Goal: Task Accomplishment & Management: Use online tool/utility

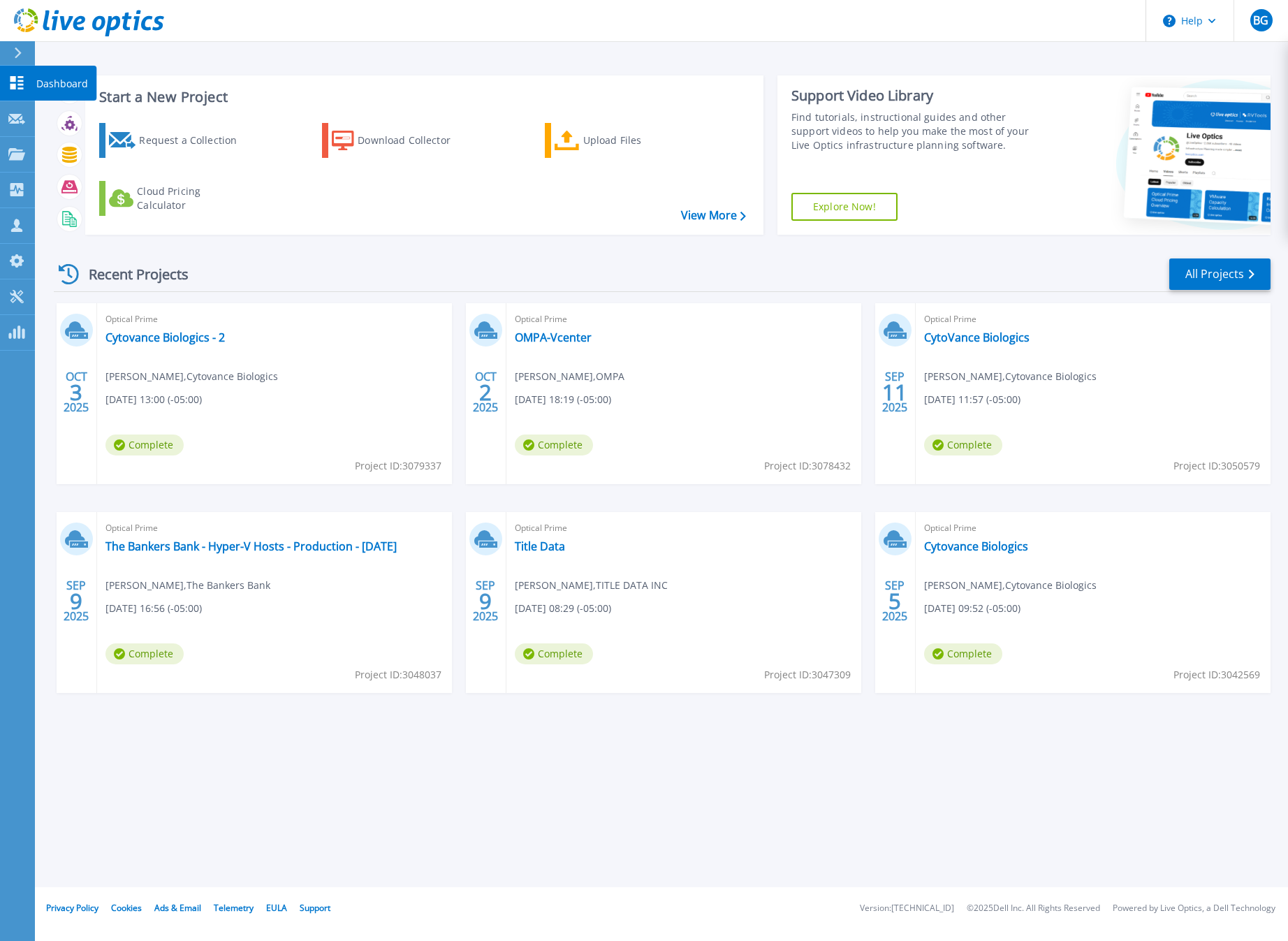
click at [35, 80] on div "Dashboard" at bounding box center [66, 83] width 63 height 35
click at [39, 155] on p "Projects" at bounding box center [55, 155] width 37 height 37
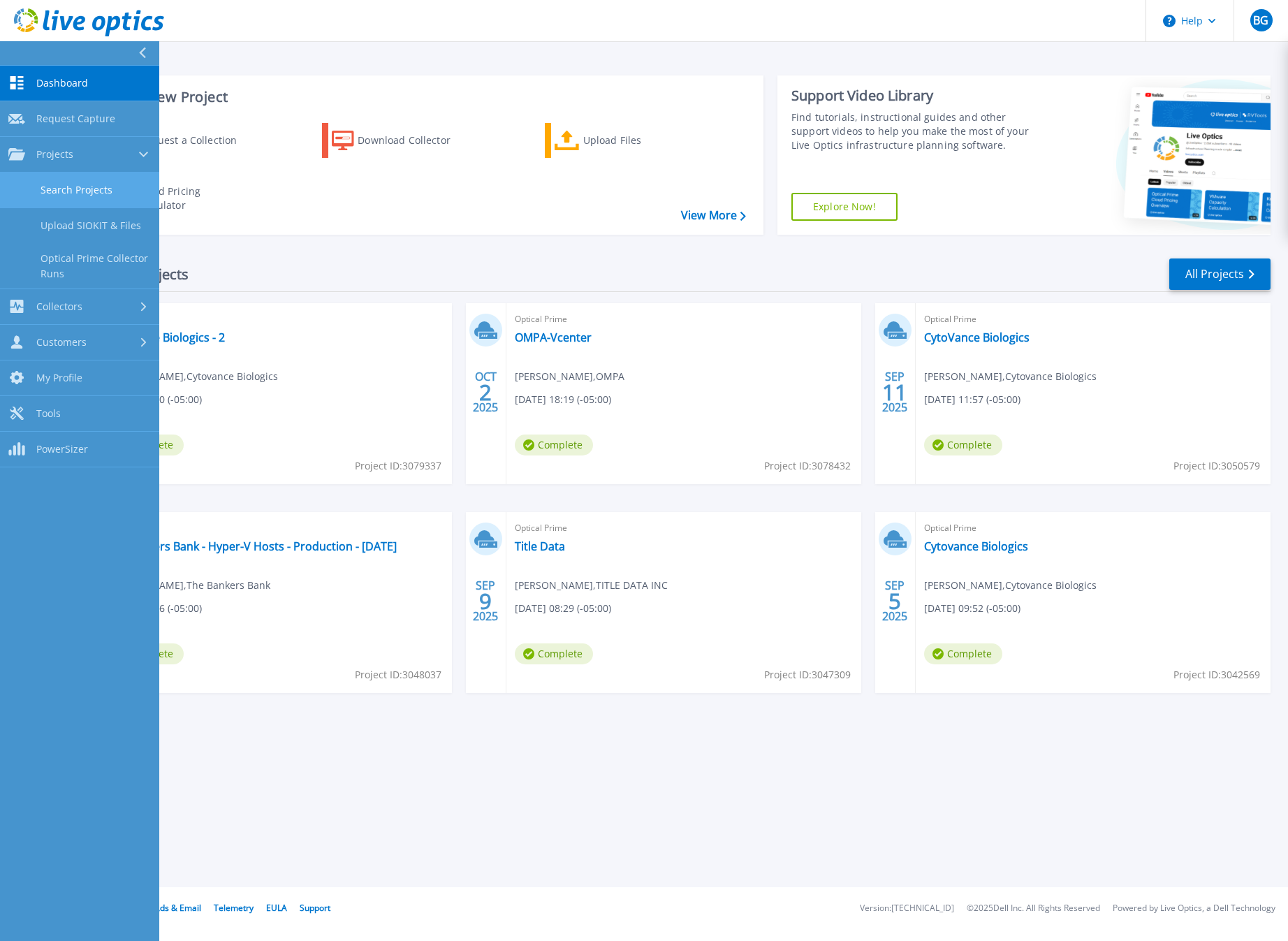
click at [91, 190] on link "Search Projects" at bounding box center [79, 190] width 159 height 36
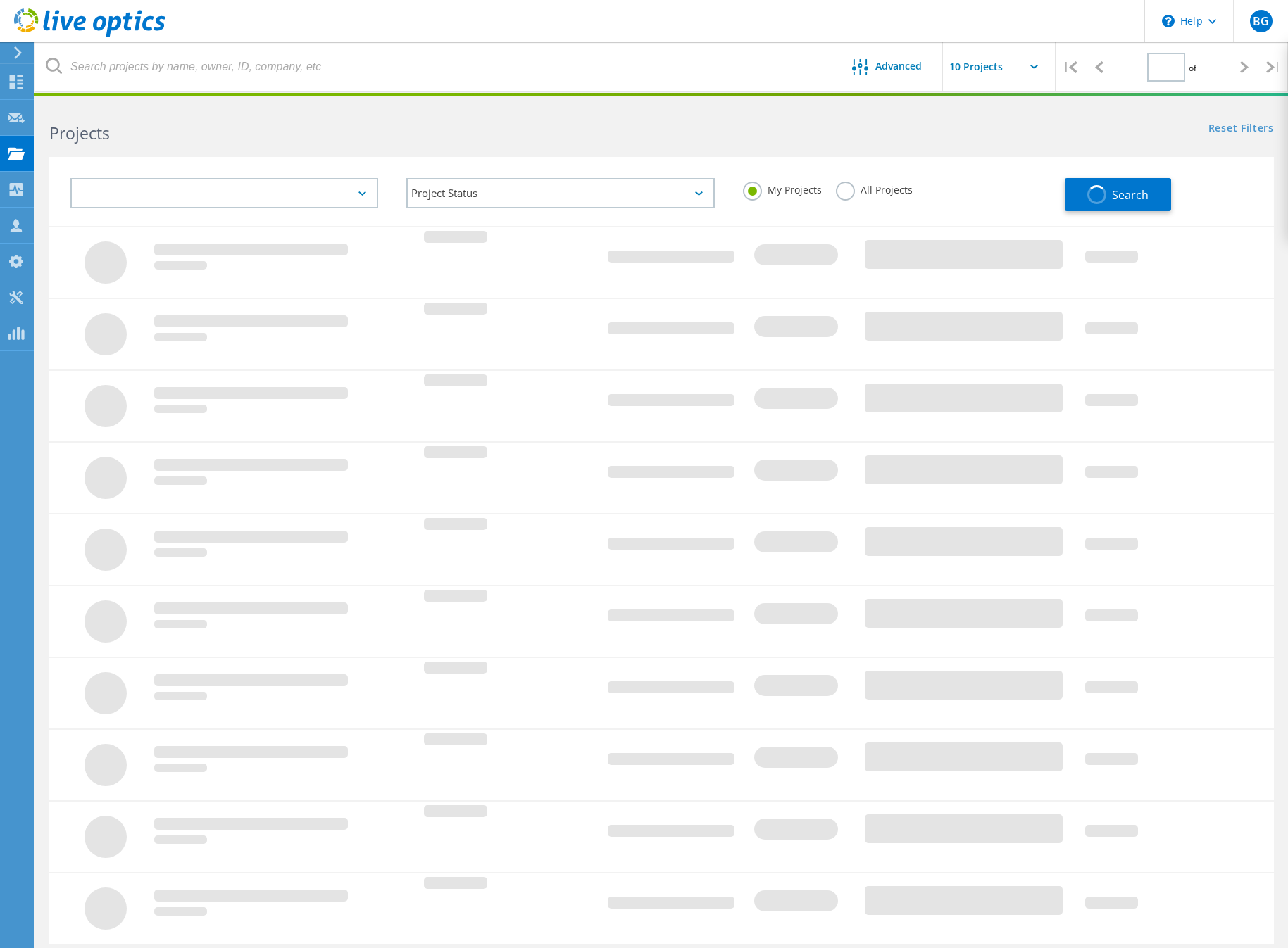
type input "1"
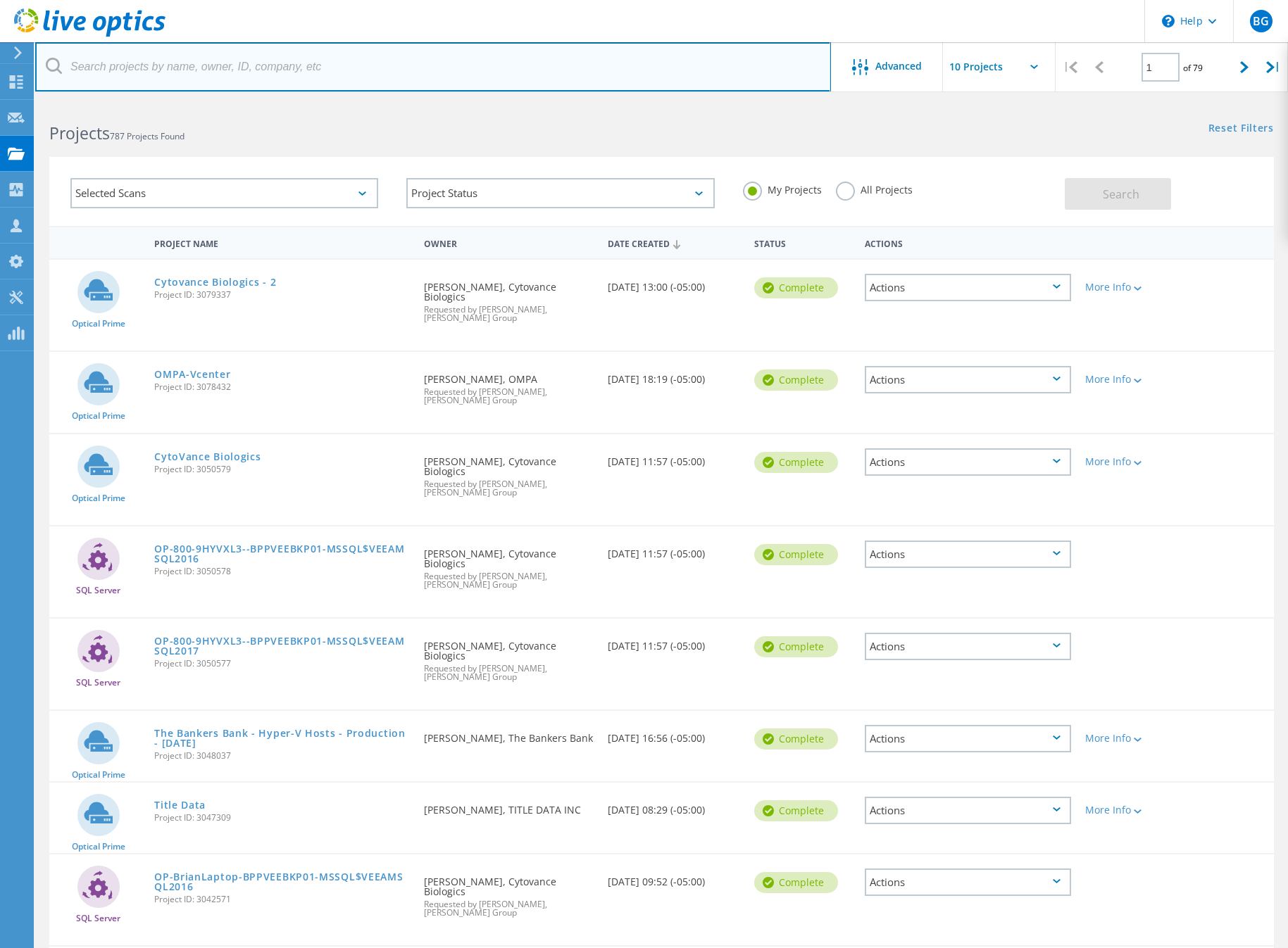
click at [195, 75] on input "text" at bounding box center [433, 67] width 796 height 49
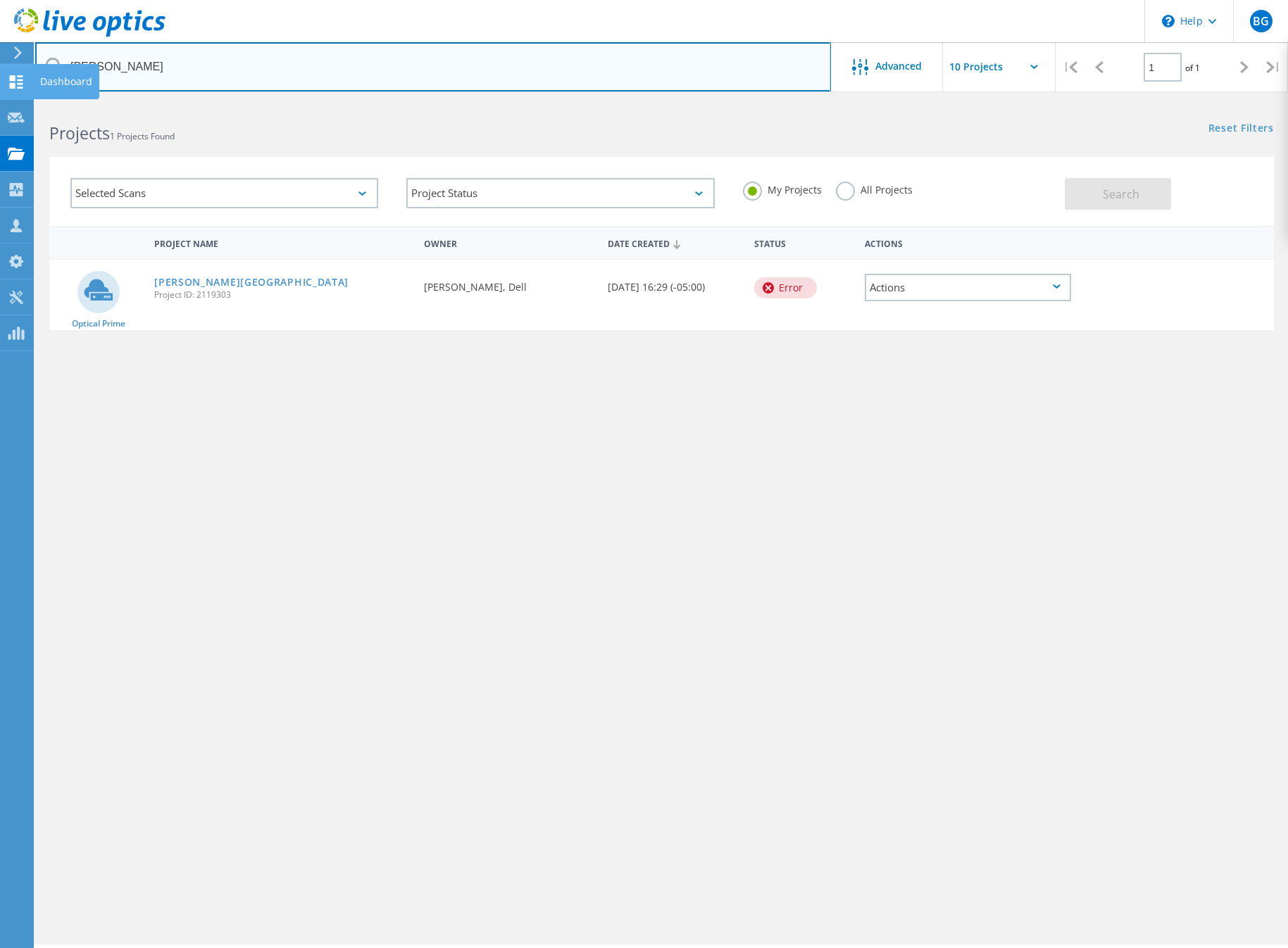
drag, startPoint x: 118, startPoint y: 55, endPoint x: 3, endPoint y: 66, distance: 115.5
click at [3, 102] on div "\n Help Explore Helpful Articles Contact Support BG Partner Team Member Ben Gre…" at bounding box center [644, 544] width 1288 height 885
type input "r"
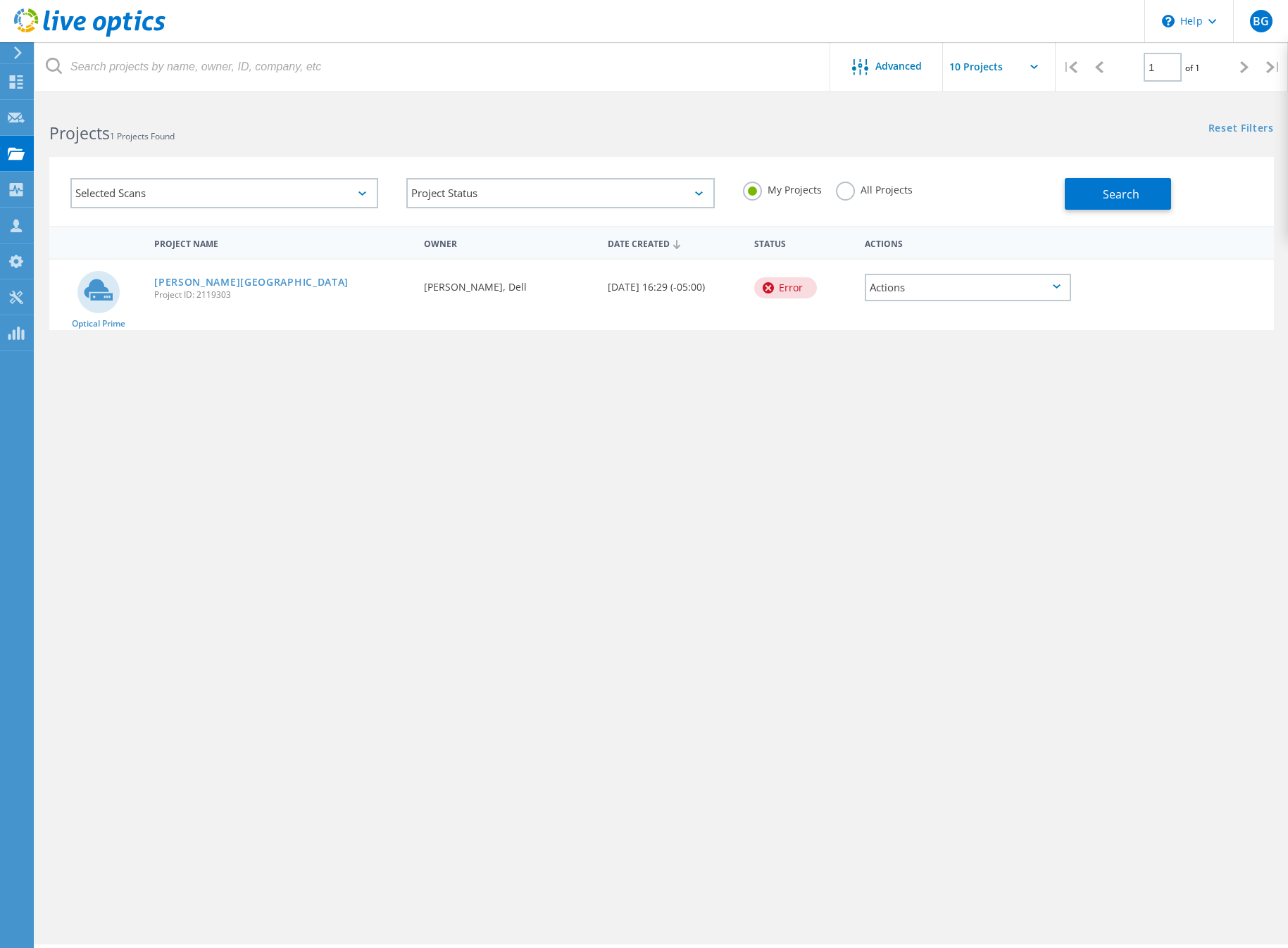
drag, startPoint x: 235, startPoint y: 447, endPoint x: 236, endPoint y: 341, distance: 106.0
click at [237, 447] on div "Project Name Owner Date Created Status Actions Optical Prime Rogers State Unive…" at bounding box center [661, 409] width 1224 height 366
